Goal: Information Seeking & Learning: Learn about a topic

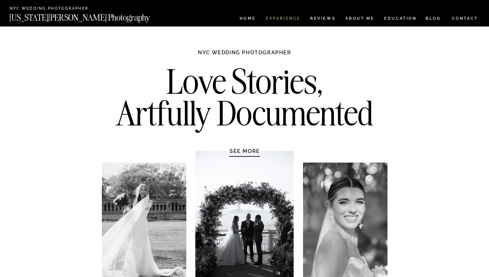
click at [293, 16] on nav "Experience" at bounding box center [283, 18] width 34 height 5
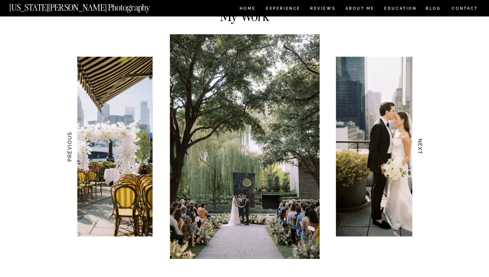
scroll to position [609, 0]
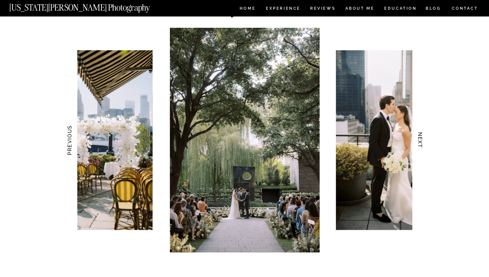
click at [422, 141] on h3 "NEXT" at bounding box center [420, 140] width 7 height 41
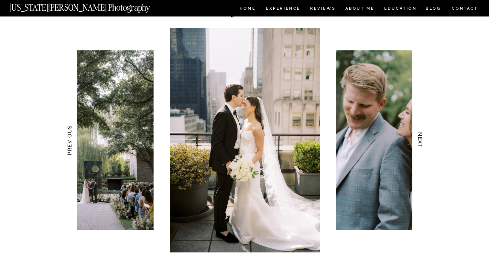
click at [422, 141] on h3 "NEXT" at bounding box center [420, 140] width 7 height 41
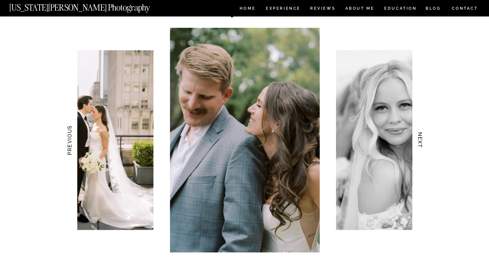
click at [422, 141] on h3 "NEXT" at bounding box center [420, 140] width 7 height 41
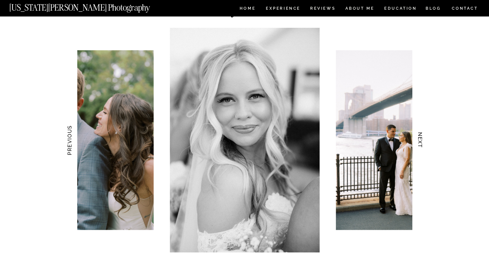
click at [422, 141] on h3 "NEXT" at bounding box center [420, 140] width 7 height 41
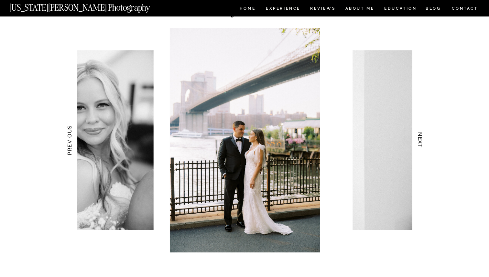
click at [422, 141] on h3 "NEXT" at bounding box center [420, 140] width 7 height 41
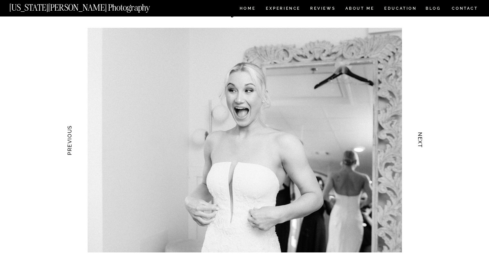
click at [422, 141] on h3 "NEXT" at bounding box center [420, 140] width 7 height 41
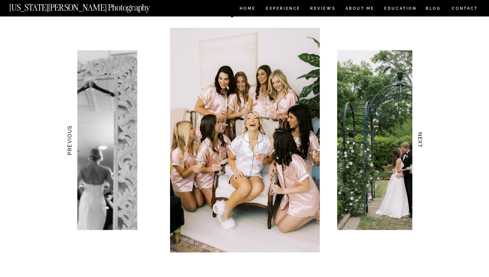
click at [422, 141] on h3 "NEXT" at bounding box center [420, 140] width 7 height 41
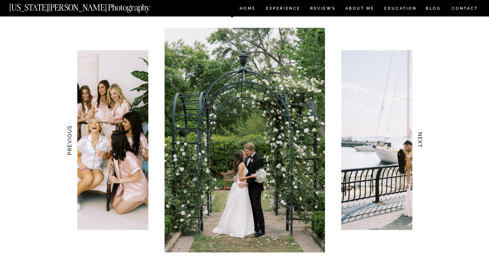
click at [422, 141] on h3 "NEXT" at bounding box center [420, 140] width 7 height 41
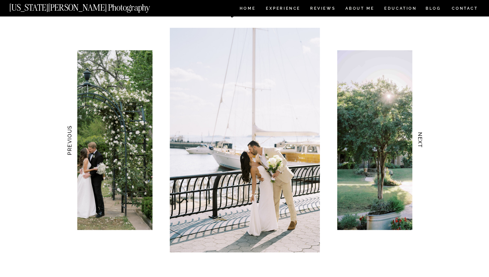
click at [422, 141] on h3 "NEXT" at bounding box center [420, 140] width 7 height 41
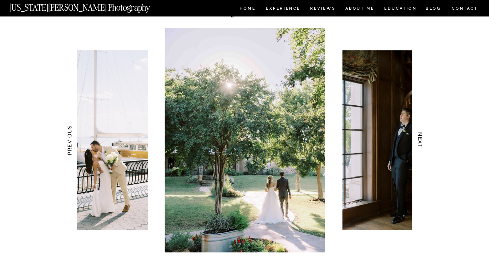
click at [422, 141] on h3 "NEXT" at bounding box center [420, 140] width 7 height 41
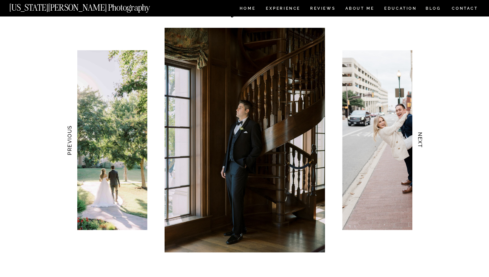
click at [422, 141] on h3 "NEXT" at bounding box center [420, 140] width 7 height 41
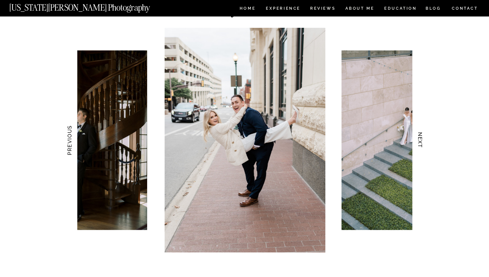
click at [422, 141] on h3 "NEXT" at bounding box center [420, 140] width 7 height 41
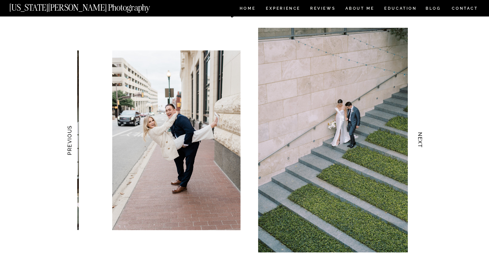
click at [422, 141] on h3 "NEXT" at bounding box center [420, 140] width 7 height 41
